Goal: Transaction & Acquisition: Purchase product/service

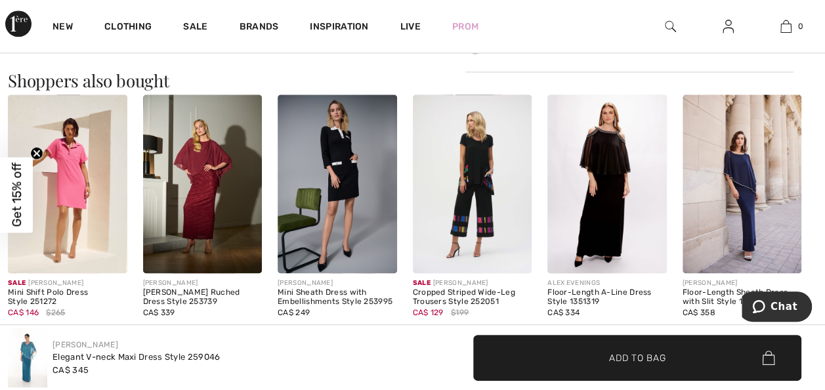
scroll to position [756, 0]
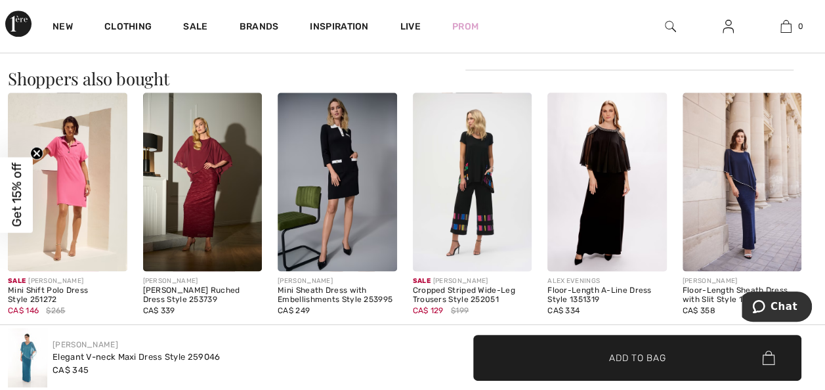
click at [738, 201] on img at bounding box center [742, 182] width 119 height 179
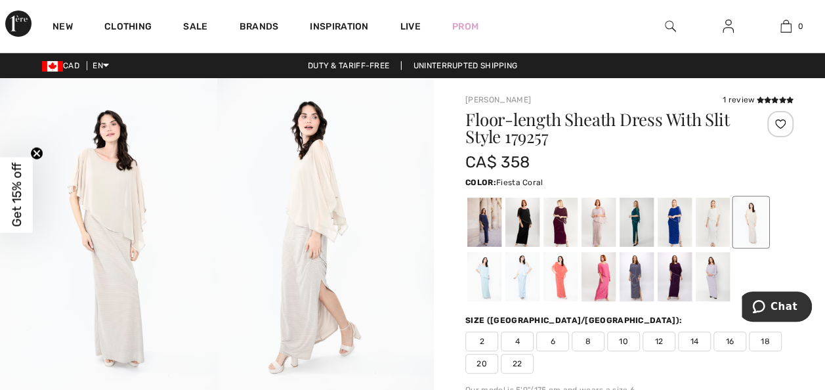
click at [562, 286] on div at bounding box center [560, 276] width 34 height 49
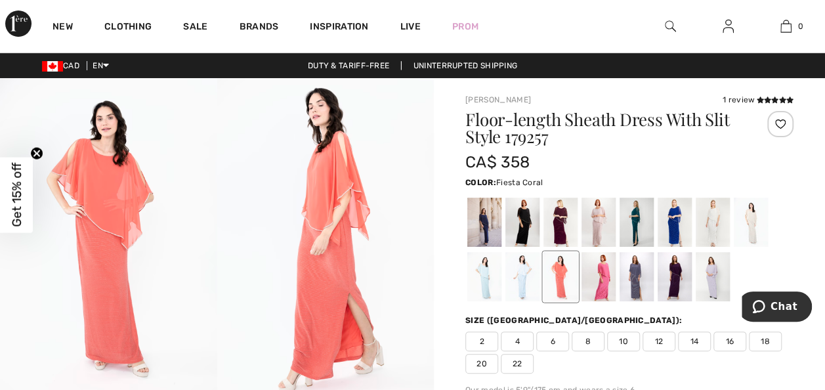
click at [561, 344] on span "6" at bounding box center [552, 341] width 33 height 20
click at [765, 101] on icon at bounding box center [767, 99] width 7 height 7
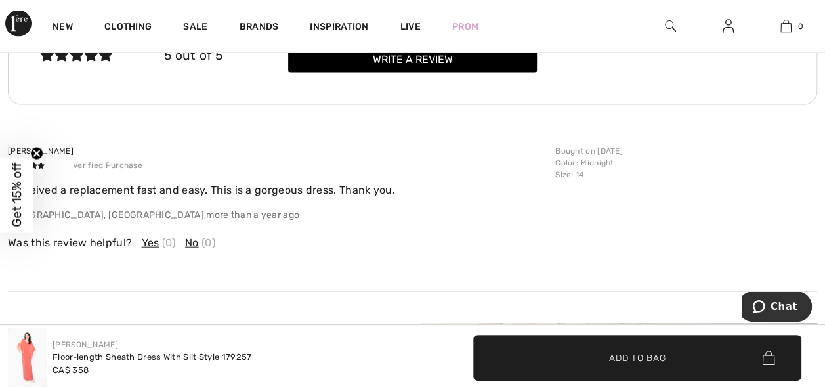
scroll to position [1405, 0]
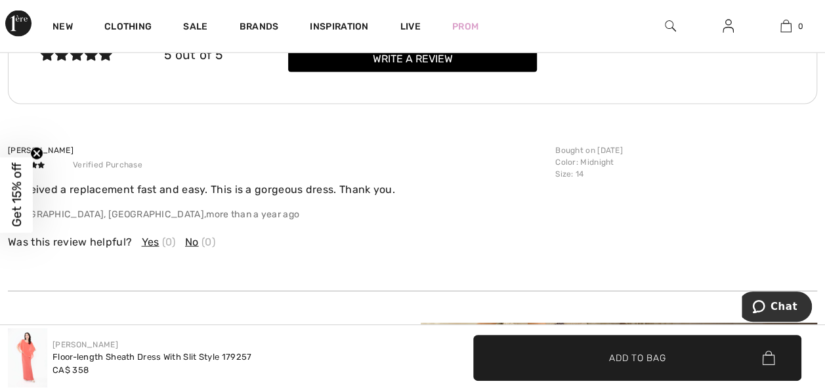
click at [609, 360] on span "Add to Bag" at bounding box center [637, 357] width 56 height 14
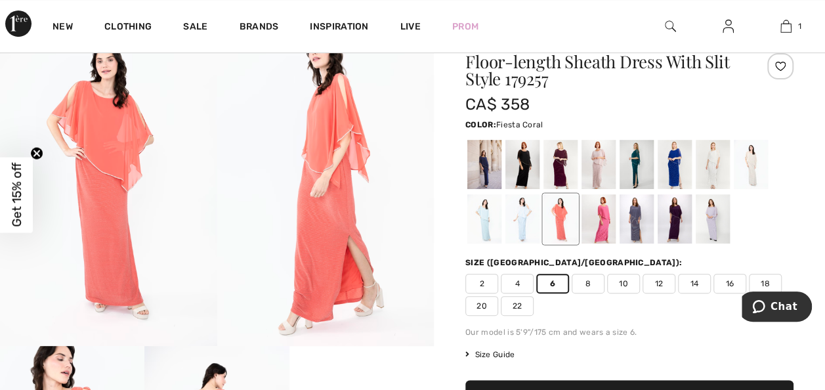
scroll to position [57, 0]
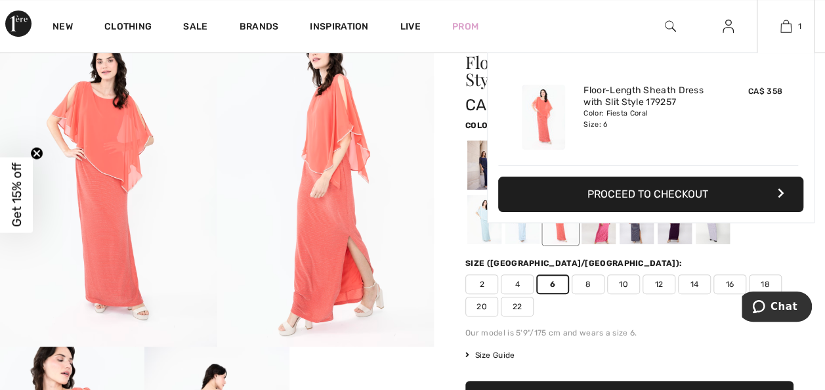
click at [688, 189] on button "Proceed to Checkout" at bounding box center [650, 194] width 305 height 35
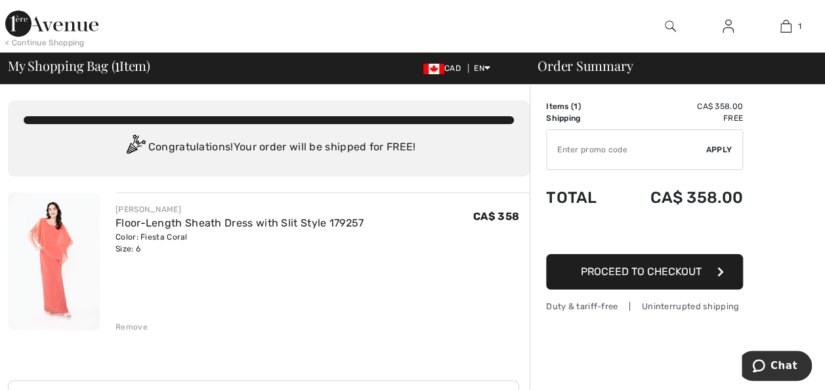
click at [43, 272] on img at bounding box center [54, 261] width 92 height 138
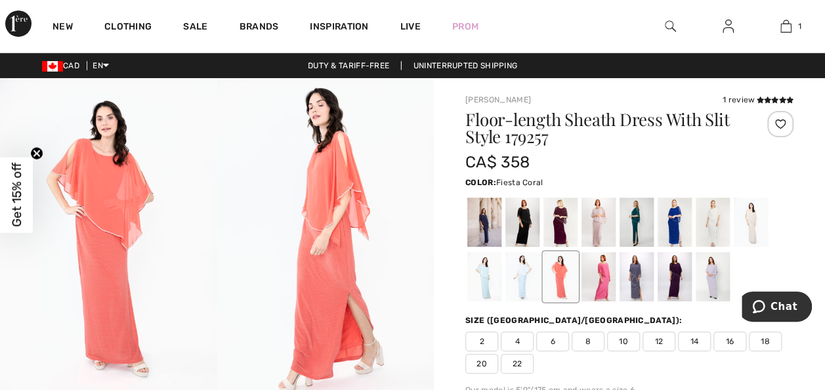
click at [322, 230] on img at bounding box center [325, 241] width 217 height 326
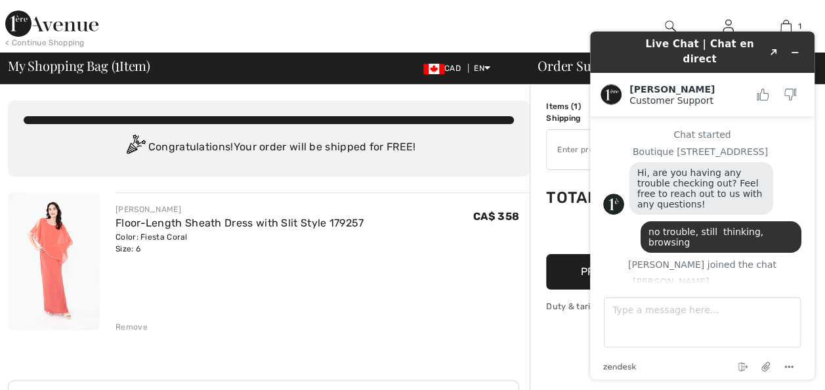
scroll to position [193, 0]
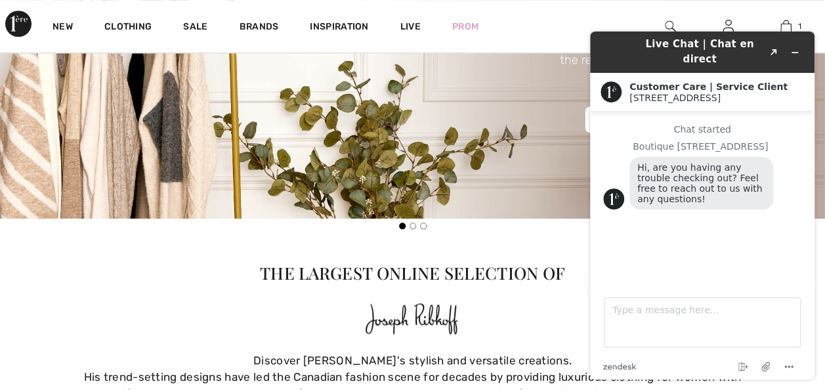
scroll to position [615, 0]
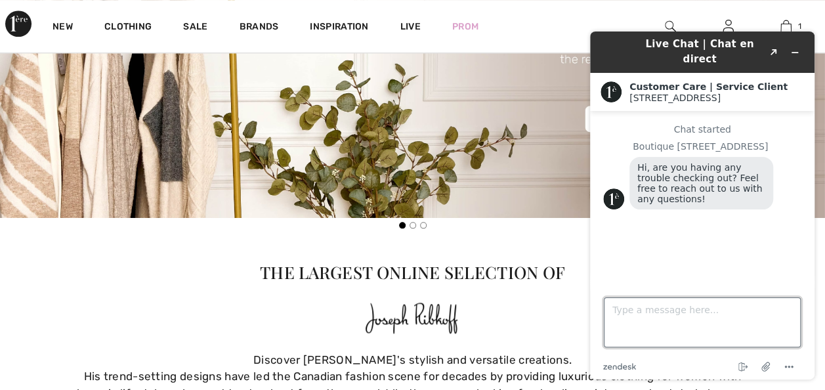
click at [625, 310] on textarea "Type a message here..." at bounding box center [702, 322] width 197 height 50
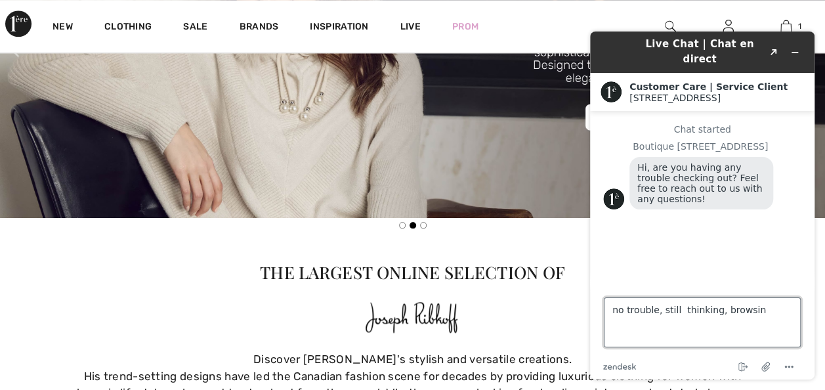
type textarea "no trouble, still thinking, browsing"
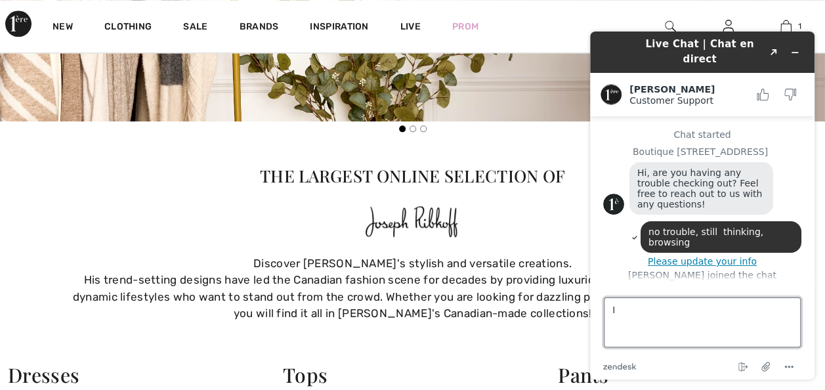
scroll to position [33, 0]
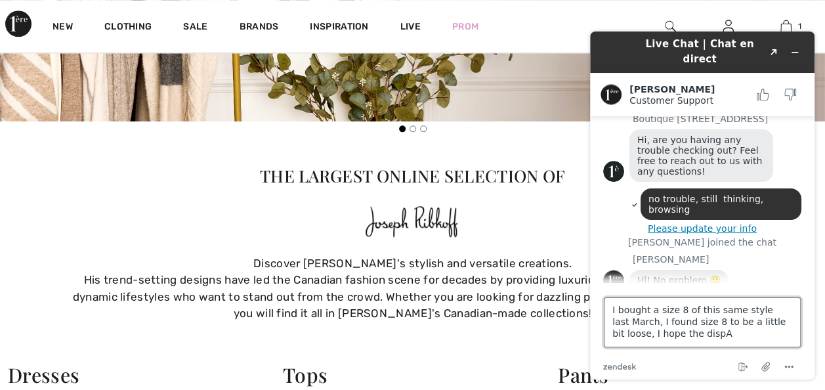
click at [681, 341] on textarea "I bought a size 8 of this same style last March, I found size 8 to be a little …" at bounding box center [702, 322] width 197 height 50
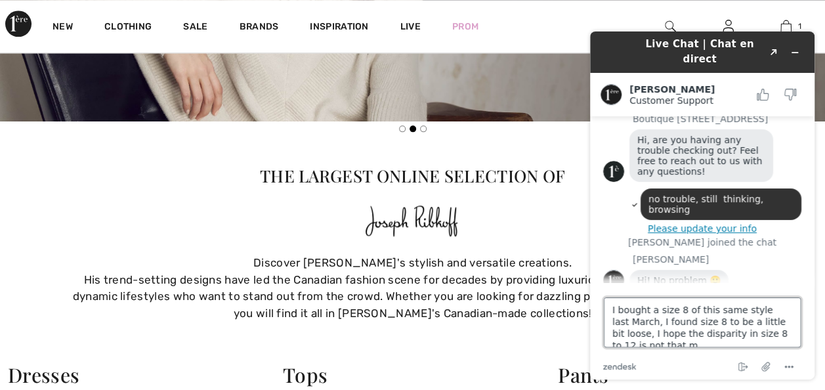
scroll to position [5, 0]
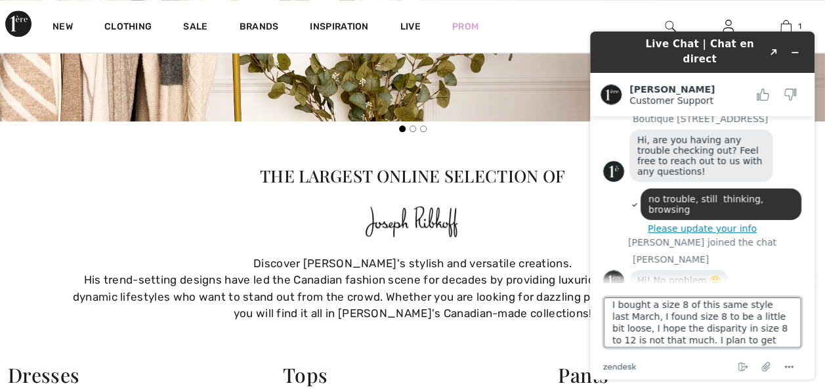
type textarea "I bought a size 8 of this same style last March, I found size 8 to be a little …"
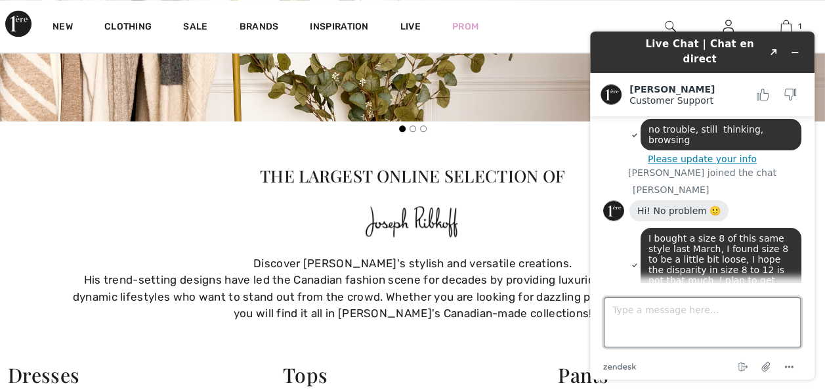
scroll to position [102, 0]
type textarea "size 8 to 6"
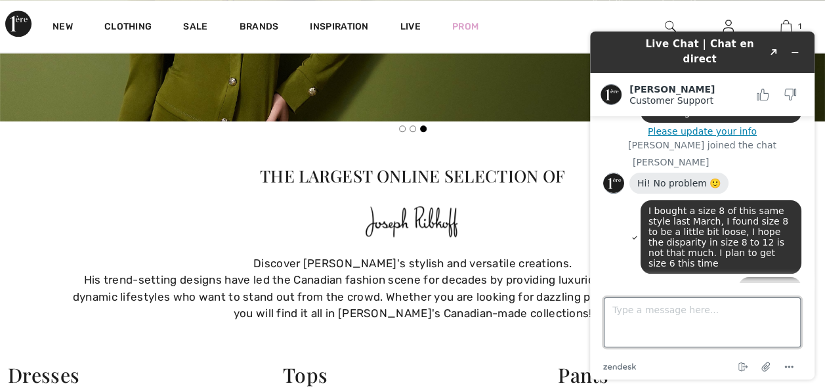
scroll to position [205, 0]
